Goal: Navigation & Orientation: Find specific page/section

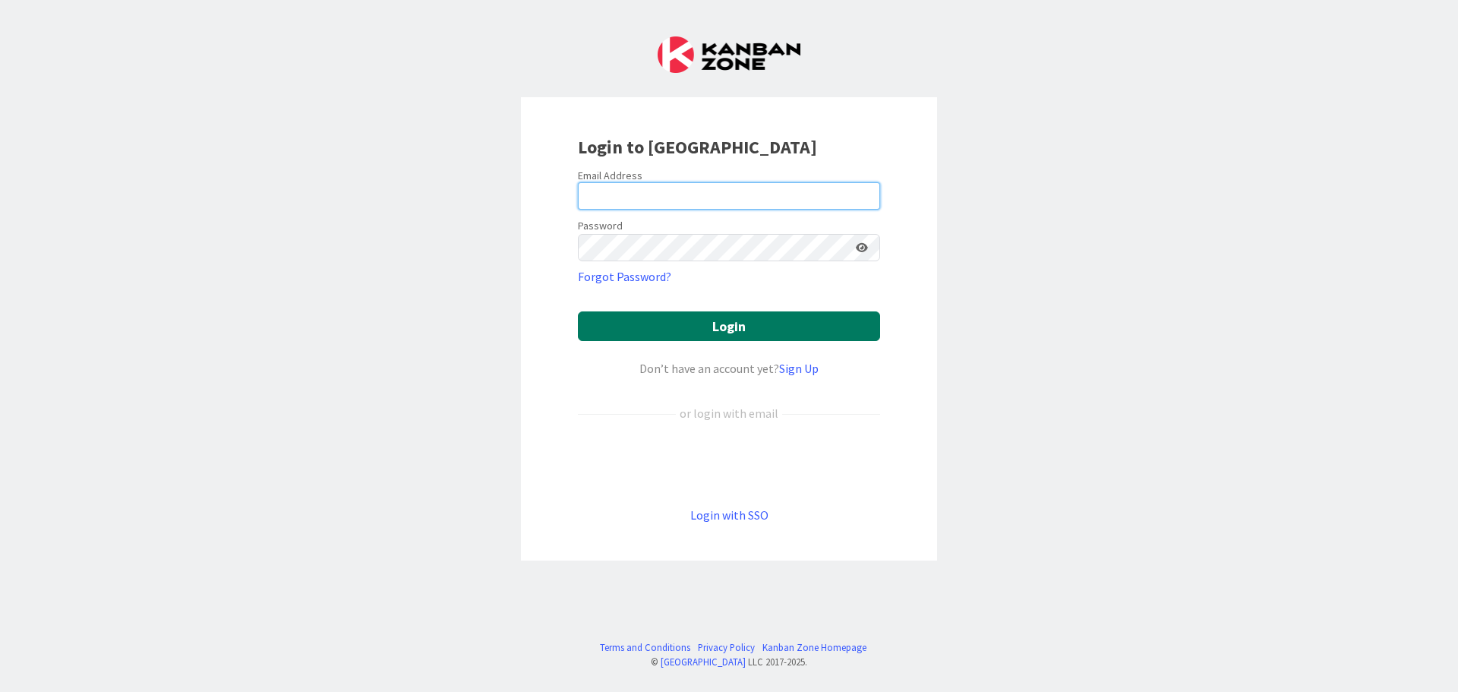
type input "[EMAIL_ADDRESS][DOMAIN_NAME]"
click at [647, 329] on button "Login" at bounding box center [729, 326] width 302 height 30
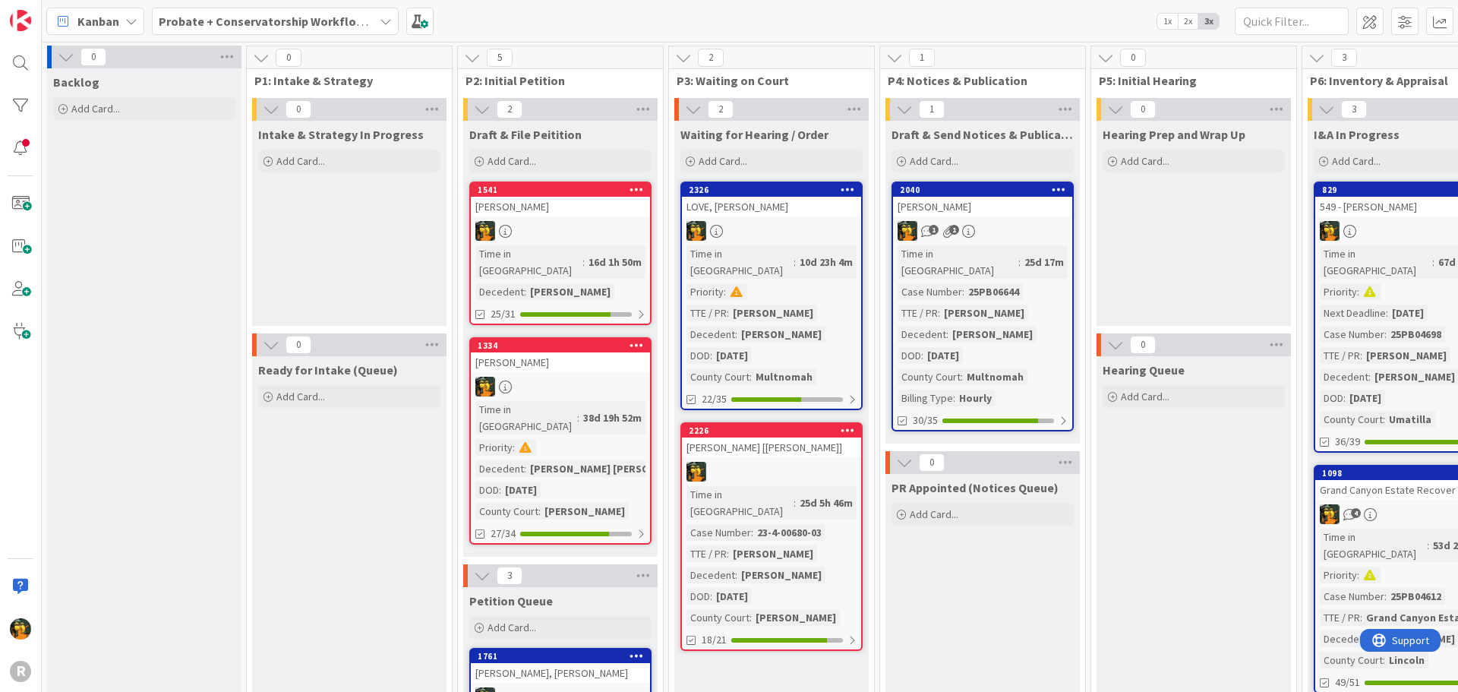
click at [99, 24] on span "Kanban" at bounding box center [98, 21] width 42 height 18
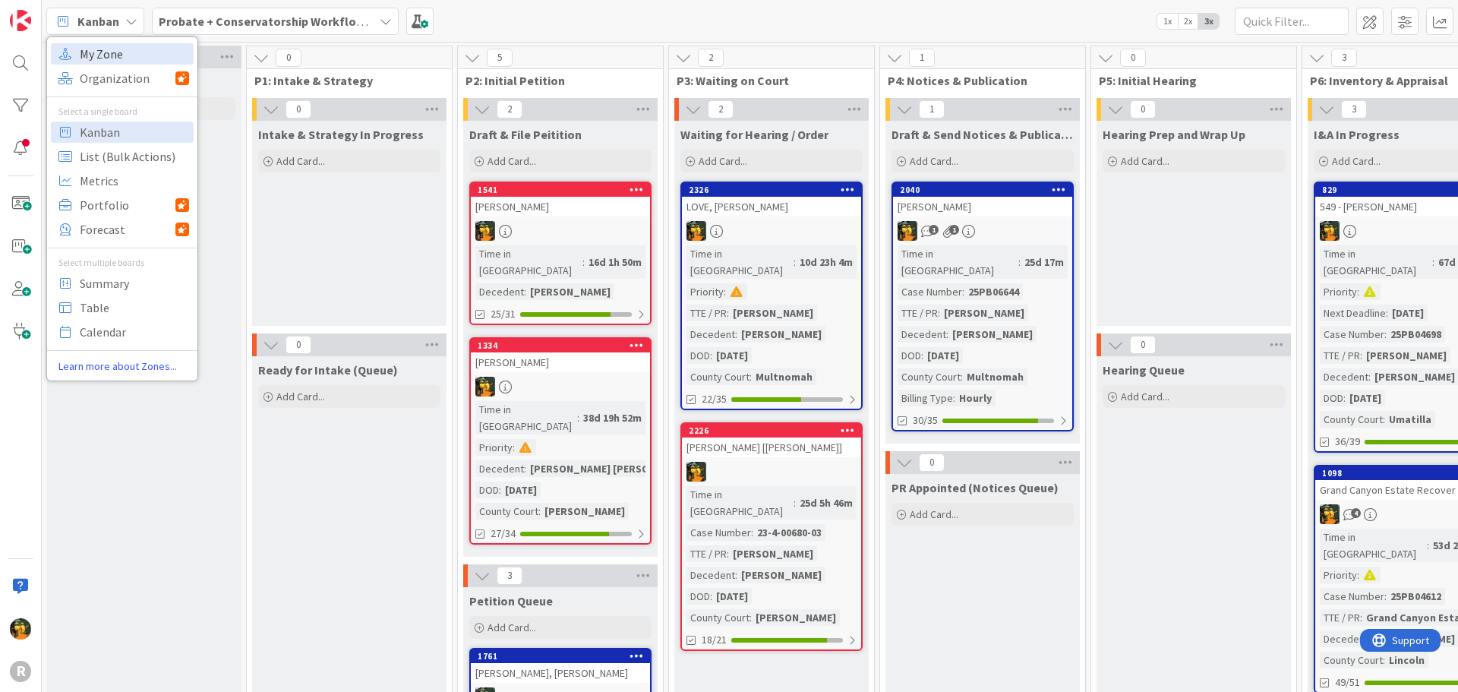
click at [98, 61] on span "My Zone" at bounding box center [134, 54] width 109 height 23
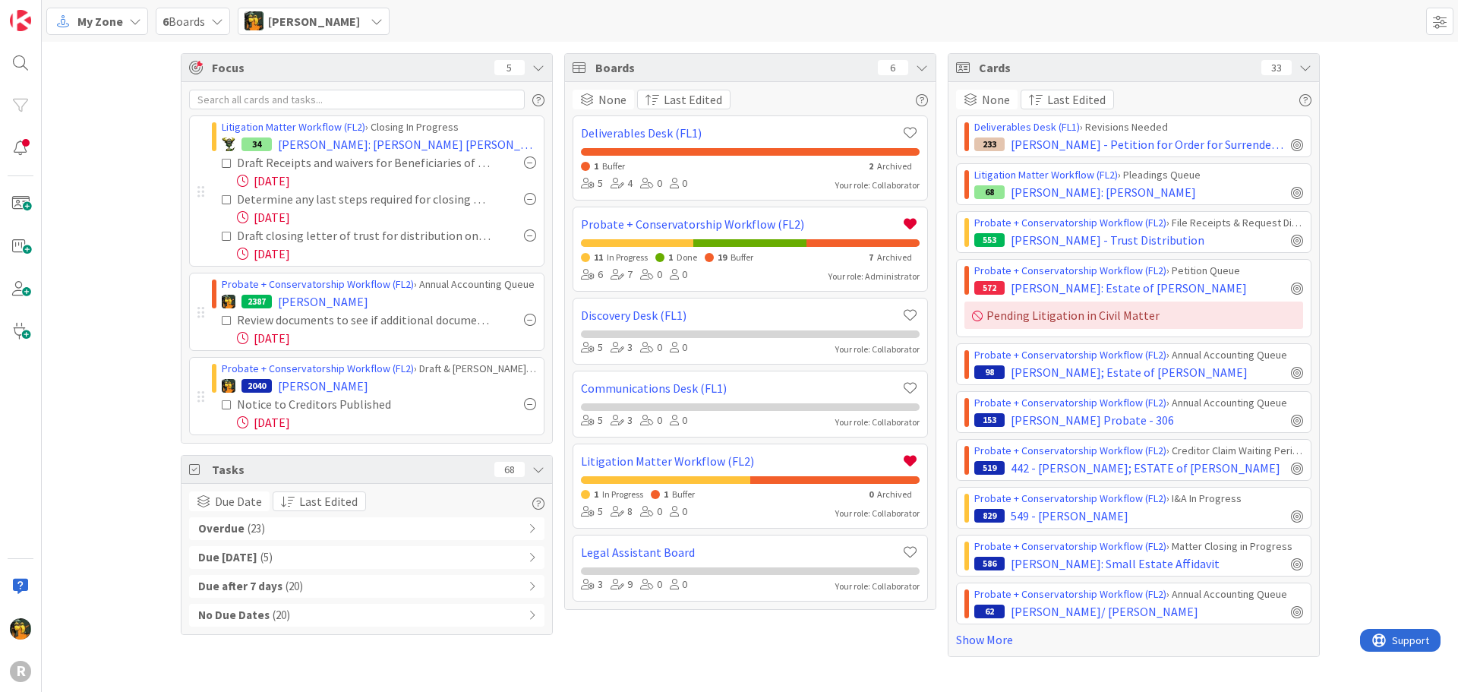
click at [235, 526] on b "Overdue" at bounding box center [221, 528] width 46 height 17
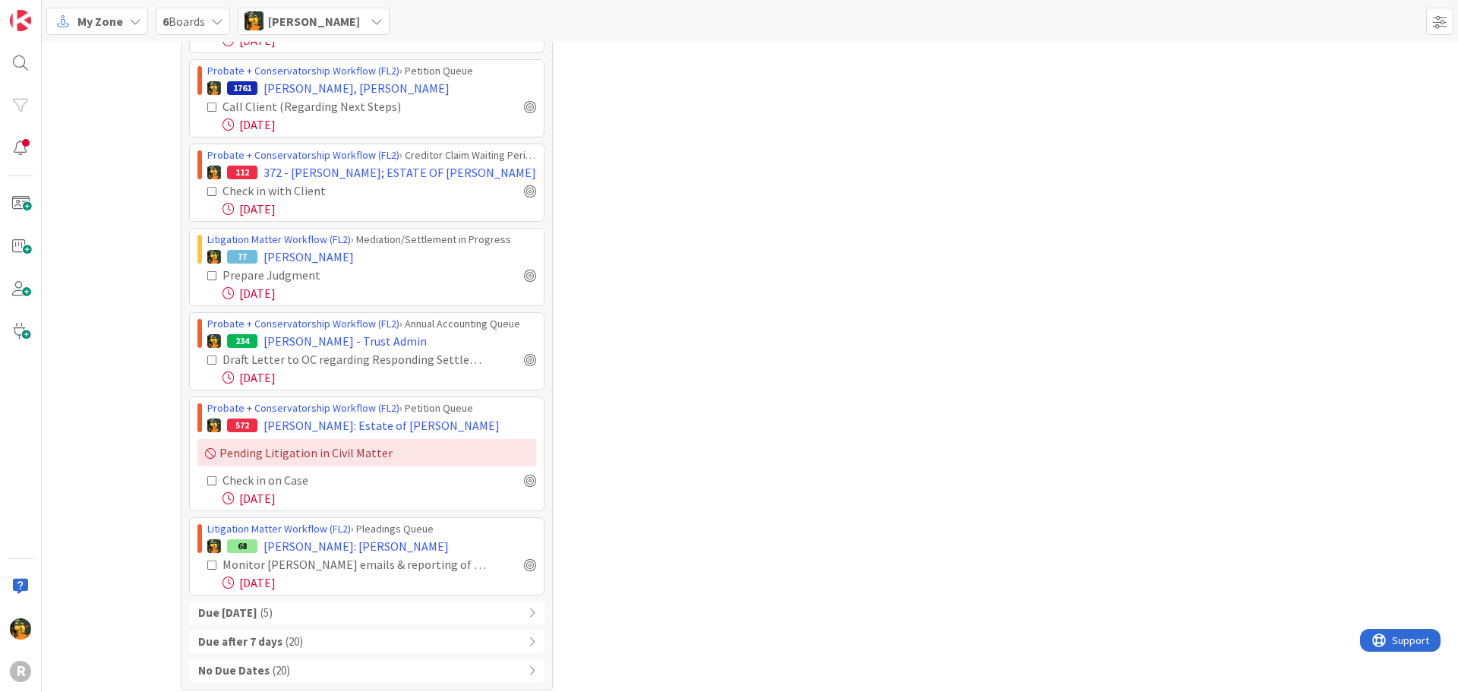
scroll to position [1547, 0]
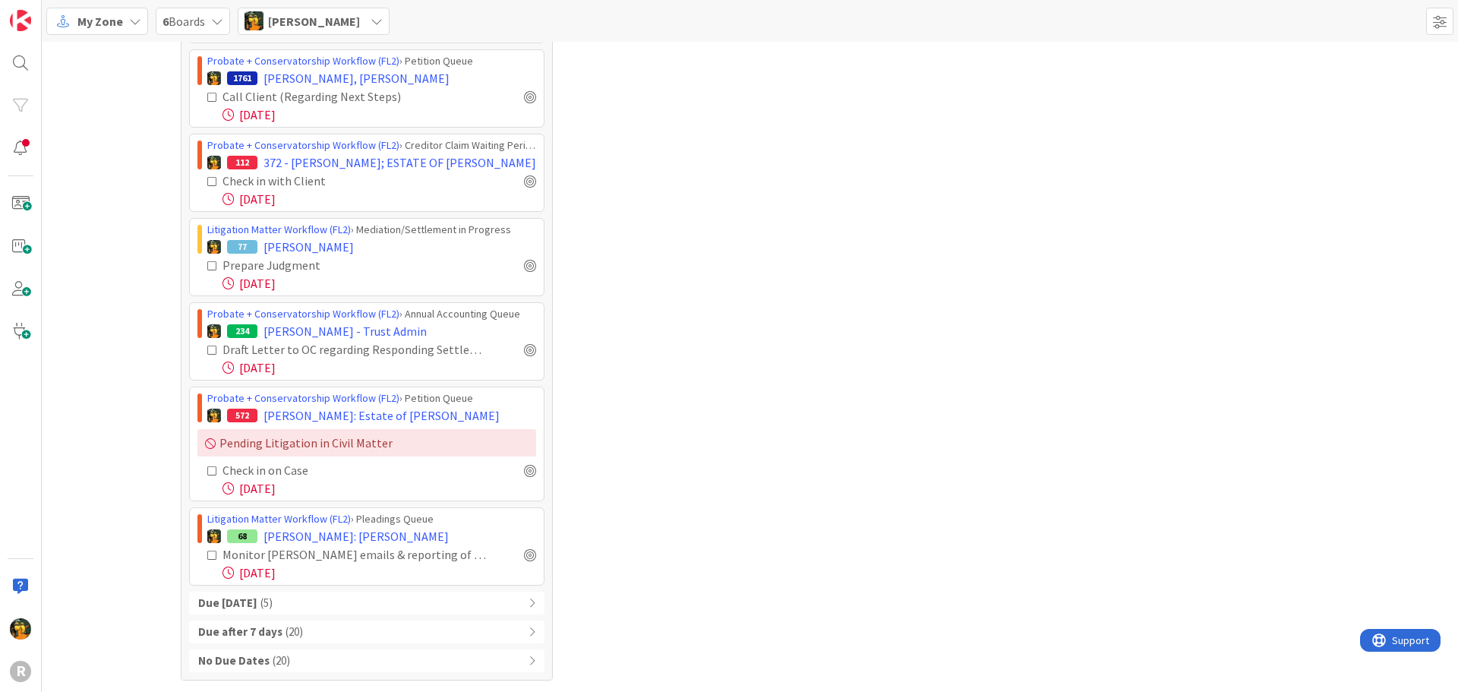
click at [1204, 27] on div "My Zone 6 Boards [PERSON_NAME]" at bounding box center [750, 21] width 1416 height 42
